Goal: Task Accomplishment & Management: Complete application form

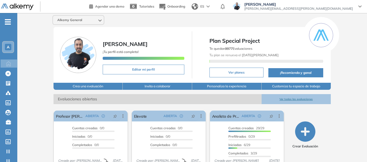
click at [6, 22] on span "-" at bounding box center [8, 21] width 6 height 4
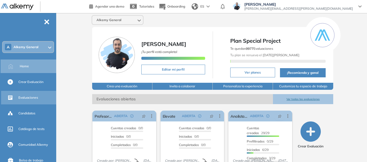
click at [34, 97] on span "Evaluaciones" at bounding box center [28, 97] width 20 height 5
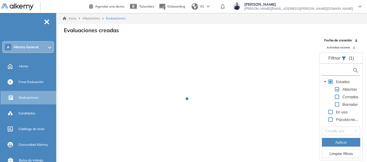
click at [336, 70] on input "text" at bounding box center [337, 71] width 29 height 6
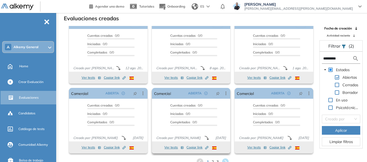
scroll to position [13, 0]
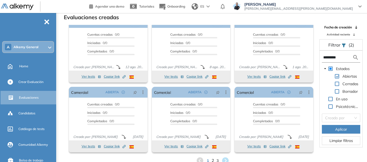
type input "*********"
click at [213, 160] on span "2" at bounding box center [213, 161] width 2 height 6
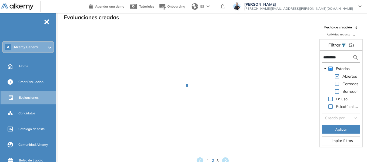
scroll to position [0, 0]
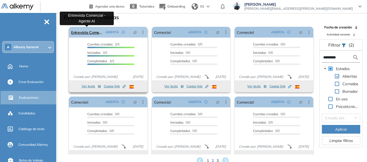
click at [92, 34] on link "Entrevista Comercial - Agente AI" at bounding box center [87, 32] width 32 height 11
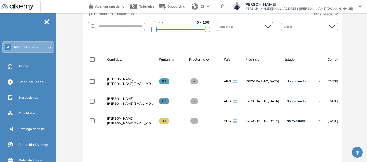
scroll to position [108, 0]
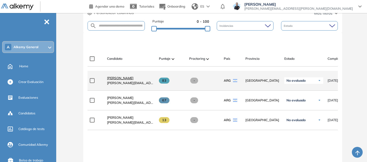
click at [115, 80] on span "[PERSON_NAME]" at bounding box center [120, 78] width 27 height 4
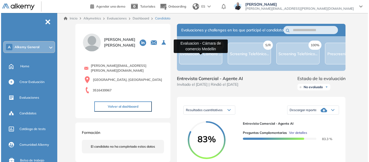
scroll to position [54, 0]
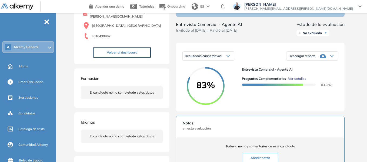
click at [303, 81] on span "Ver detalles" at bounding box center [297, 78] width 18 height 5
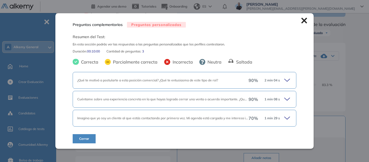
click at [285, 83] on icon at bounding box center [289, 81] width 8 height 8
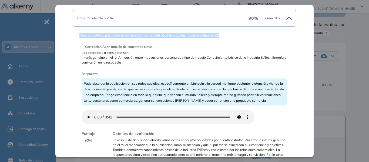
drag, startPoint x: 80, startPoint y: 35, endPoint x: 225, endPoint y: 35, distance: 145.0
click at [225, 35] on span "¿Qué te motivó a postularte a esta posición comercial? ¿Qué te entusiasma de es…" at bounding box center [185, 35] width 210 height 5
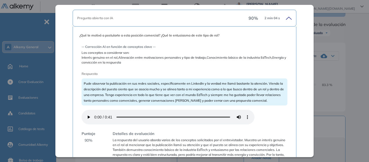
click at [86, 59] on span "Interés genuino en el rol,Alineación entre motivaciones personales y tipo de tr…" at bounding box center [185, 60] width 206 height 10
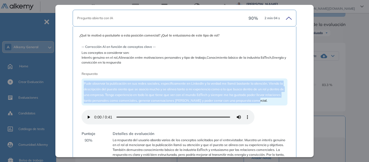
drag, startPoint x: 83, startPoint y: 82, endPoint x: 272, endPoint y: 100, distance: 189.6
click at [272, 100] on div "Pude observar la publicación en sus redes sociales, específicamente en LinkedIn…" at bounding box center [185, 91] width 206 height 27
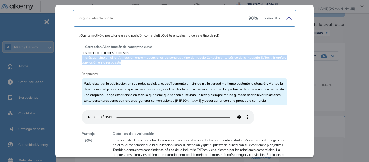
drag, startPoint x: 81, startPoint y: 58, endPoint x: 132, endPoint y: 62, distance: 50.5
click at [131, 62] on span "Interés genuino en el rol,Alineación entre motivaciones personales y tipo de tr…" at bounding box center [185, 60] width 206 height 10
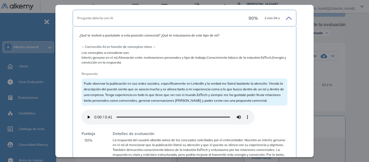
click at [121, 73] on span "Respuesta" at bounding box center [175, 73] width 186 height 5
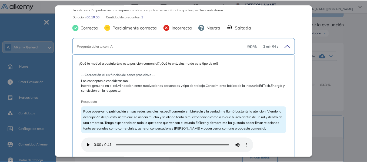
scroll to position [0, 0]
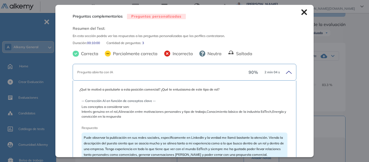
click at [302, 9] on icon at bounding box center [305, 12] width 6 height 6
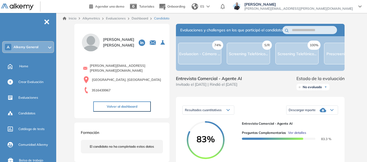
click at [48, 46] on div at bounding box center [49, 47] width 3 height 4
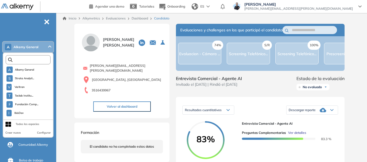
click at [32, 58] on input "text" at bounding box center [29, 60] width 34 height 4
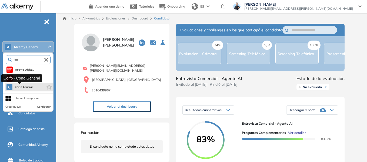
type input "****"
click at [28, 84] on button "C Corfo General" at bounding box center [19, 87] width 26 height 6
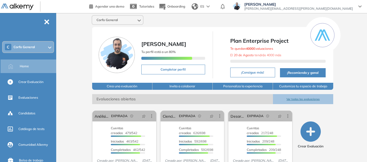
click at [37, 49] on div "C Corfo General" at bounding box center [28, 47] width 51 height 11
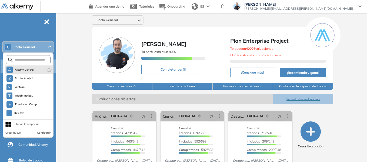
click at [37, 69] on li "A Alkemy General" at bounding box center [29, 69] width 48 height 9
click at [28, 70] on span "Alkemy General" at bounding box center [24, 70] width 19 height 4
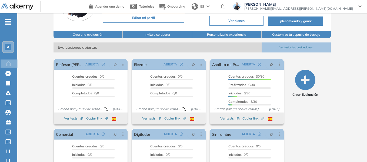
scroll to position [54, 0]
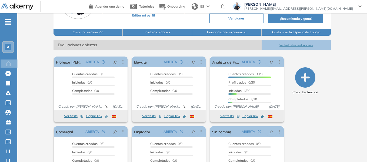
click at [7, 46] on span "A" at bounding box center [8, 47] width 3 height 4
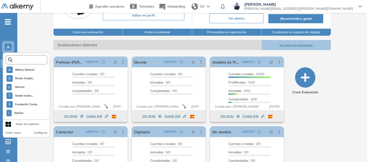
click at [24, 58] on input "text" at bounding box center [27, 60] width 31 height 4
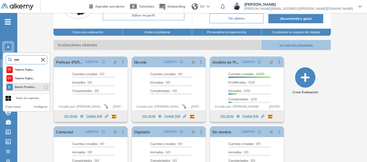
type input "*****"
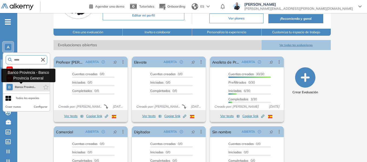
click at [32, 90] on button "B Banco Provinci..." at bounding box center [20, 87] width 29 height 6
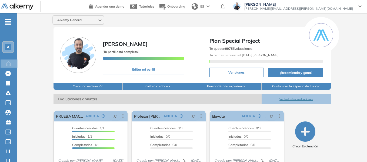
click at [8, 48] on span "A" at bounding box center [8, 47] width 3 height 4
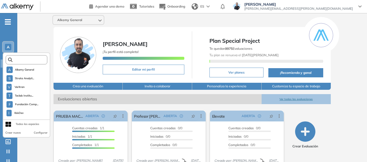
click at [26, 59] on input "text" at bounding box center [27, 60] width 31 height 4
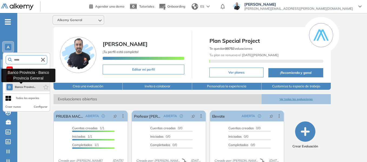
type input "*****"
click at [20, 85] on button "B Banco Provinci..." at bounding box center [20, 87] width 29 height 6
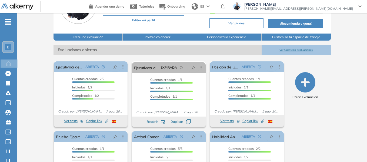
scroll to position [54, 0]
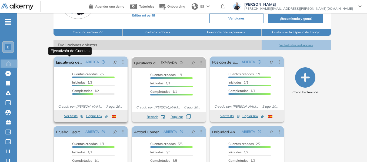
click at [67, 62] on link "Ejecutivo/a de Cuentas" at bounding box center [69, 62] width 27 height 11
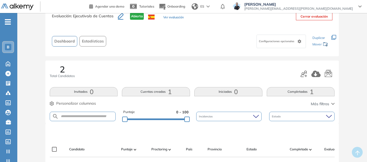
scroll to position [27, 0]
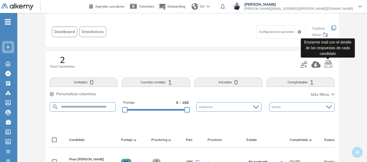
click at [329, 66] on icon "button" at bounding box center [329, 64] width 8 height 8
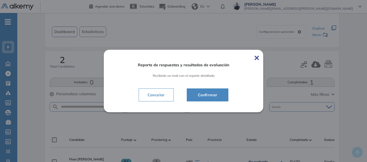
click at [212, 94] on span "Confirmar" at bounding box center [208, 95] width 28 height 6
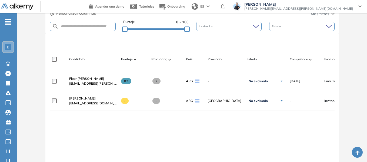
scroll to position [108, 0]
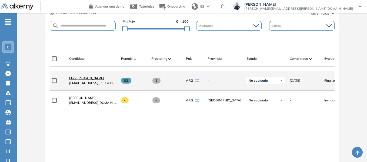
click at [82, 79] on span "Floor Talavera" at bounding box center [86, 78] width 35 height 4
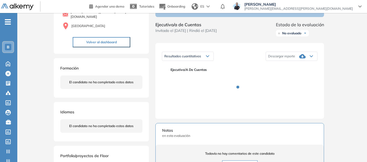
scroll to position [54, 0]
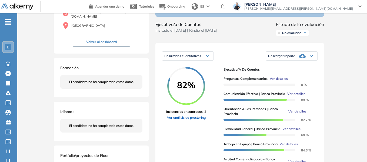
click at [189, 120] on link "Ver análisis de proctoring" at bounding box center [186, 117] width 40 height 5
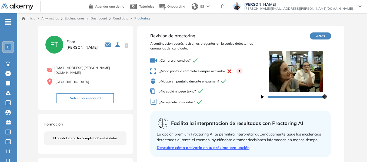
click at [29, 18] on link "Inicio" at bounding box center [29, 18] width 14 height 5
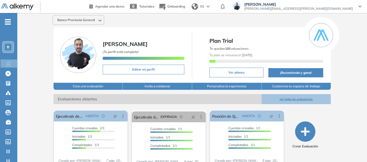
click at [8, 45] on span "B" at bounding box center [8, 47] width 3 height 4
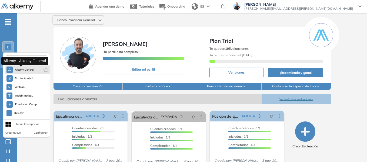
click at [31, 71] on span "Alkemy General" at bounding box center [24, 70] width 19 height 4
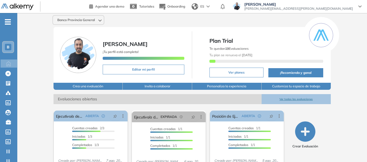
click at [8, 21] on span "-" at bounding box center [8, 21] width 6 height 4
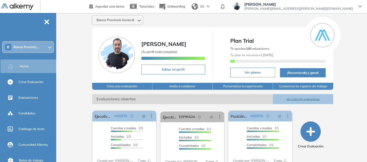
click at [31, 47] on span "Banco Provinci..." at bounding box center [26, 47] width 25 height 4
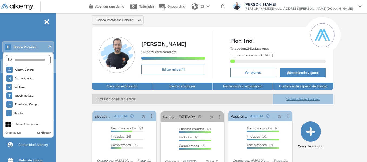
scroll to position [1421, 0]
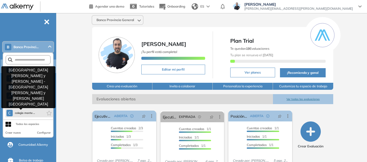
click at [26, 114] on span "colegio monte ..." at bounding box center [25, 113] width 20 height 4
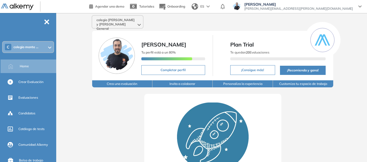
click at [134, 86] on button "Crea una evaluación" at bounding box center [122, 83] width 60 height 7
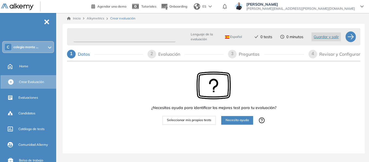
click at [114, 35] on input "text" at bounding box center [125, 37] width 102 height 11
type input "**********"
click at [193, 120] on span "Seleccionar mis propios tests" at bounding box center [189, 120] width 44 height 5
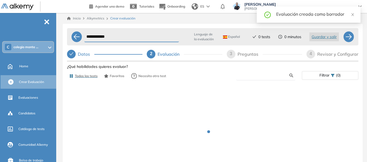
click at [251, 77] on input "text" at bounding box center [265, 75] width 49 height 5
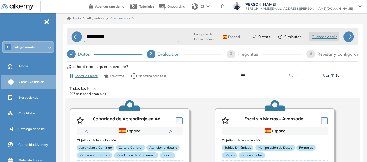
click at [256, 73] on input "****" at bounding box center [265, 75] width 49 height 5
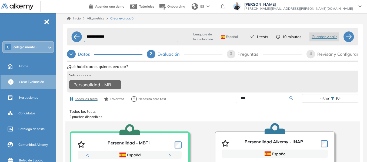
drag, startPoint x: 258, startPoint y: 104, endPoint x: 220, endPoint y: 106, distance: 38.0
click at [220, 103] on div "****" at bounding box center [257, 98] width 89 height 9
type input "**********"
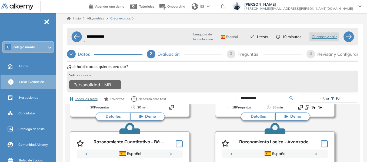
scroll to position [135, 0]
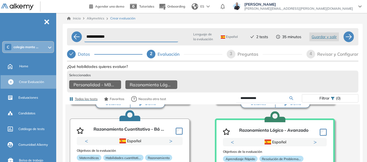
click at [350, 43] on div "**********" at bounding box center [213, 36] width 292 height 17
click at [349, 38] on div at bounding box center [348, 36] width 11 height 11
select select "*****"
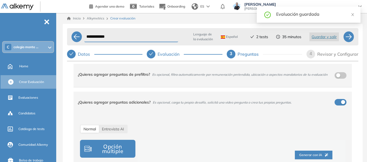
scroll to position [27, 0]
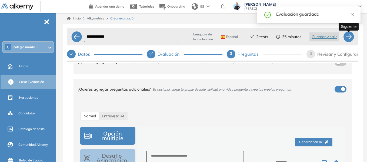
click at [351, 41] on div at bounding box center [348, 36] width 11 height 11
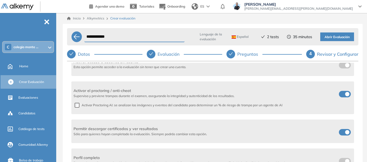
scroll to position [189, 0]
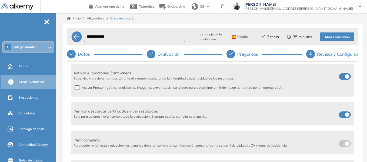
click at [342, 115] on label at bounding box center [345, 114] width 12 height 6
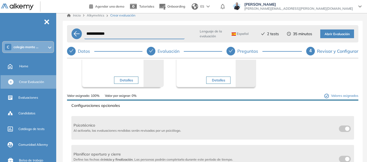
scroll to position [0, 0]
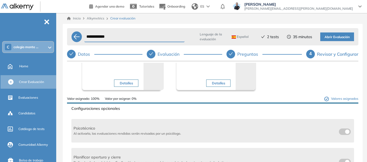
click at [334, 39] on span "Abrir Evaluación" at bounding box center [337, 37] width 25 height 5
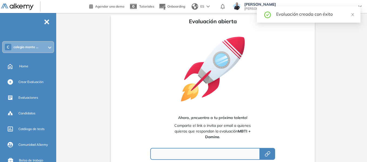
type input "**********"
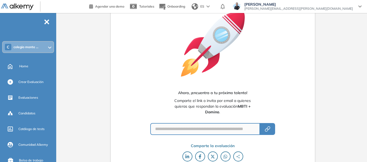
scroll to position [47, 0]
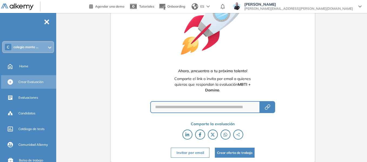
click at [32, 84] on span "Crear Evaluación" at bounding box center [30, 82] width 25 height 5
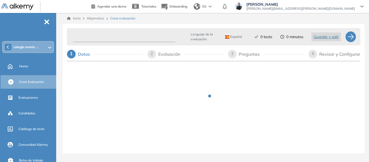
click at [123, 37] on input "text" at bounding box center [125, 37] width 102 height 11
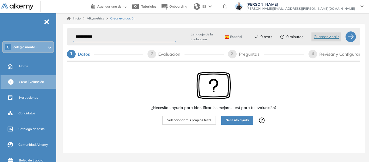
type input "**********"
click at [191, 118] on span "Seleccionar mis propios tests" at bounding box center [189, 120] width 44 height 5
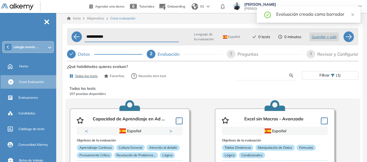
click at [259, 75] on input "text" at bounding box center [265, 75] width 49 height 5
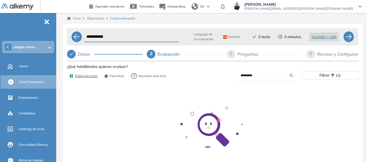
click at [259, 77] on input "*********" at bounding box center [265, 75] width 49 height 5
type input "*"
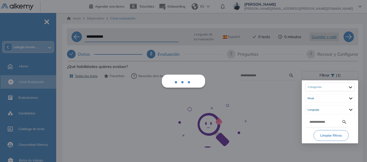
click at [322, 76] on div "Ver preguntas de muestra Demo Experiencia Starter Validado undefined minutos Pr…" at bounding box center [213, 137] width 292 height 149
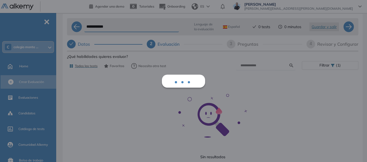
scroll to position [15, 0]
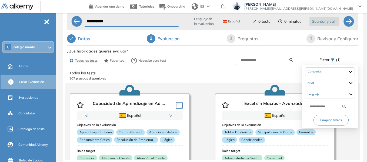
click at [322, 60] on span "Filtrar" at bounding box center [325, 60] width 10 height 8
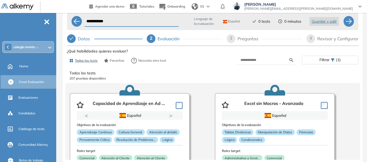
click at [330, 64] on div "Filtrar (1)" at bounding box center [330, 60] width 56 height 8
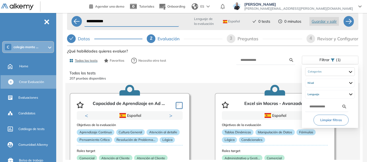
click at [318, 60] on div "Filtrar (1)" at bounding box center [330, 60] width 56 height 8
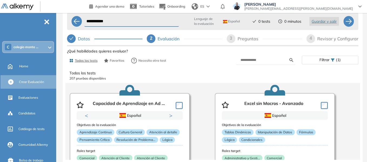
drag, startPoint x: 329, startPoint y: 61, endPoint x: 330, endPoint y: 87, distance: 26.0
click at [329, 61] on span "Filtrar" at bounding box center [325, 60] width 10 height 8
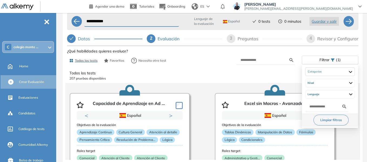
click at [331, 116] on button "Limpiar filtros" at bounding box center [331, 120] width 35 height 11
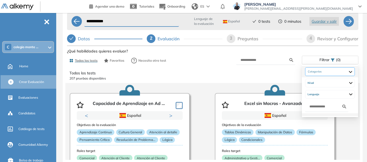
click at [323, 71] on div at bounding box center [330, 71] width 50 height 9
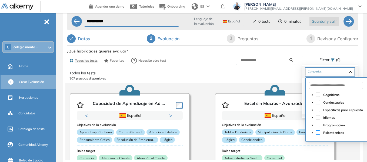
click at [318, 132] on span at bounding box center [318, 132] width 4 height 4
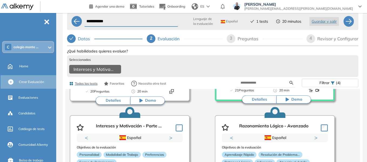
scroll to position [135, 0]
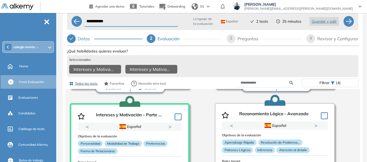
click at [331, 85] on icon at bounding box center [333, 83] width 4 height 4
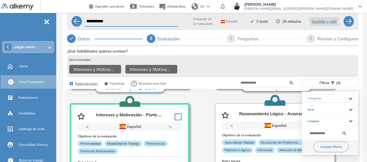
click at [329, 147] on button "Limpiar filtros" at bounding box center [331, 146] width 35 height 11
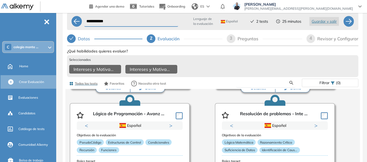
click at [252, 85] on input "text" at bounding box center [265, 82] width 49 height 5
type input "******"
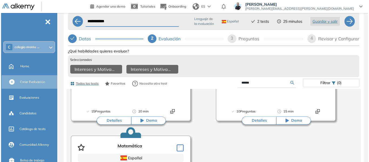
scroll to position [595, 0]
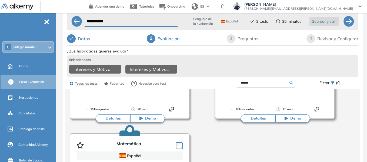
click at [257, 123] on button "Detalles" at bounding box center [258, 118] width 35 height 8
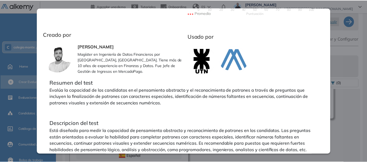
scroll to position [173, 0]
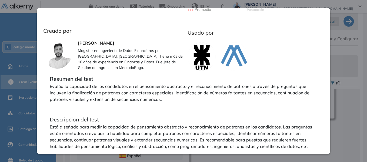
click at [343, 106] on div "Pensamiento Abstracto Básico Ver preguntas de muestra Demo Experiencia Starter …" at bounding box center [213, 133] width 292 height 172
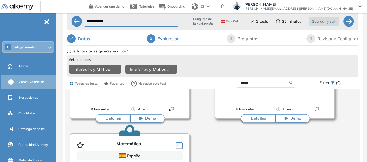
scroll to position [514, 0]
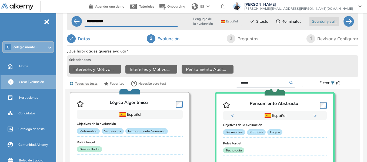
drag, startPoint x: 265, startPoint y: 87, endPoint x: 216, endPoint y: 90, distance: 49.0
click at [216, 88] on div "******" at bounding box center [257, 82] width 89 height 9
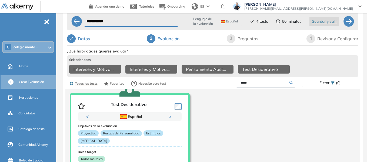
scroll to position [24, 0]
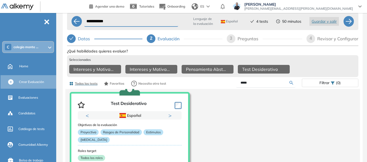
drag, startPoint x: 254, startPoint y: 86, endPoint x: 220, endPoint y: 83, distance: 34.3
click at [220, 83] on div "*****" at bounding box center [257, 82] width 89 height 9
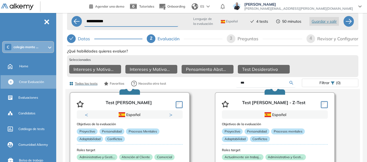
scroll to position [23, 0]
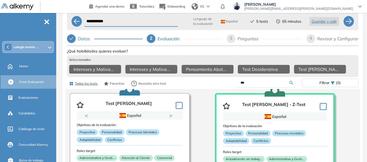
drag, startPoint x: 248, startPoint y: 87, endPoint x: 220, endPoint y: 87, distance: 28.1
click at [220, 87] on div "***" at bounding box center [257, 82] width 89 height 9
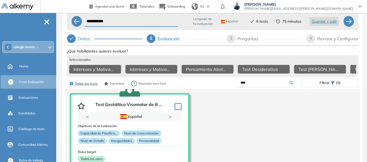
scroll to position [24, 0]
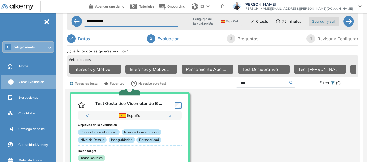
drag, startPoint x: 261, startPoint y: 87, endPoint x: 217, endPoint y: 89, distance: 43.6
click at [217, 88] on div "****" at bounding box center [257, 82] width 89 height 9
type input "*****"
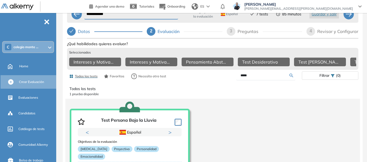
scroll to position [0, 0]
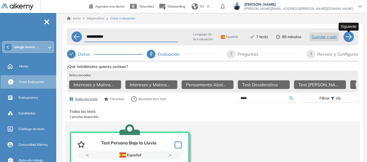
click at [348, 35] on div at bounding box center [348, 36] width 11 height 11
select select "*****"
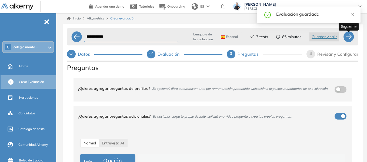
click at [349, 38] on div at bounding box center [348, 36] width 11 height 11
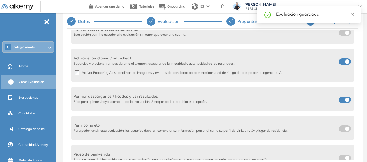
scroll to position [318, 0]
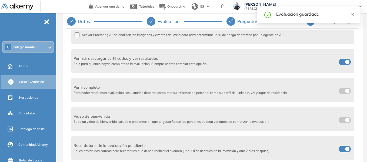
click at [342, 63] on label at bounding box center [345, 62] width 12 height 6
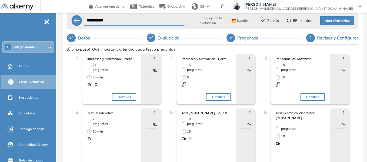
scroll to position [0, 0]
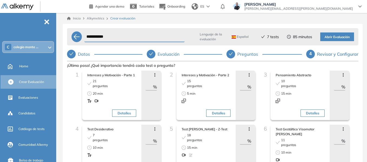
click at [348, 35] on span "Abrir Evaluación" at bounding box center [337, 37] width 25 height 5
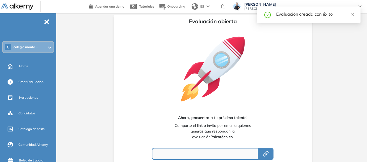
type input "**********"
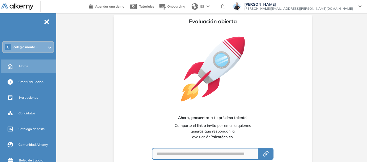
click at [29, 68] on div "Home" at bounding box center [37, 66] width 36 height 9
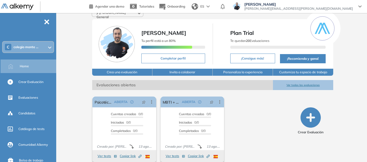
scroll to position [18, 0]
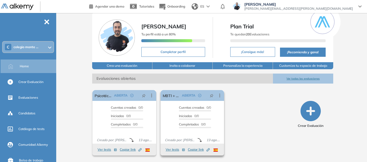
click at [199, 149] on span "Copiar link Created by potrace 1.16, written by [PERSON_NAME] [DATE]-[DATE]" at bounding box center [199, 149] width 22 height 5
click at [133, 148] on span "Copiar link Created by potrace 1.16, written by [PERSON_NAME] [DATE]-[DATE]" at bounding box center [131, 149] width 22 height 5
